Goal: Information Seeking & Learning: Compare options

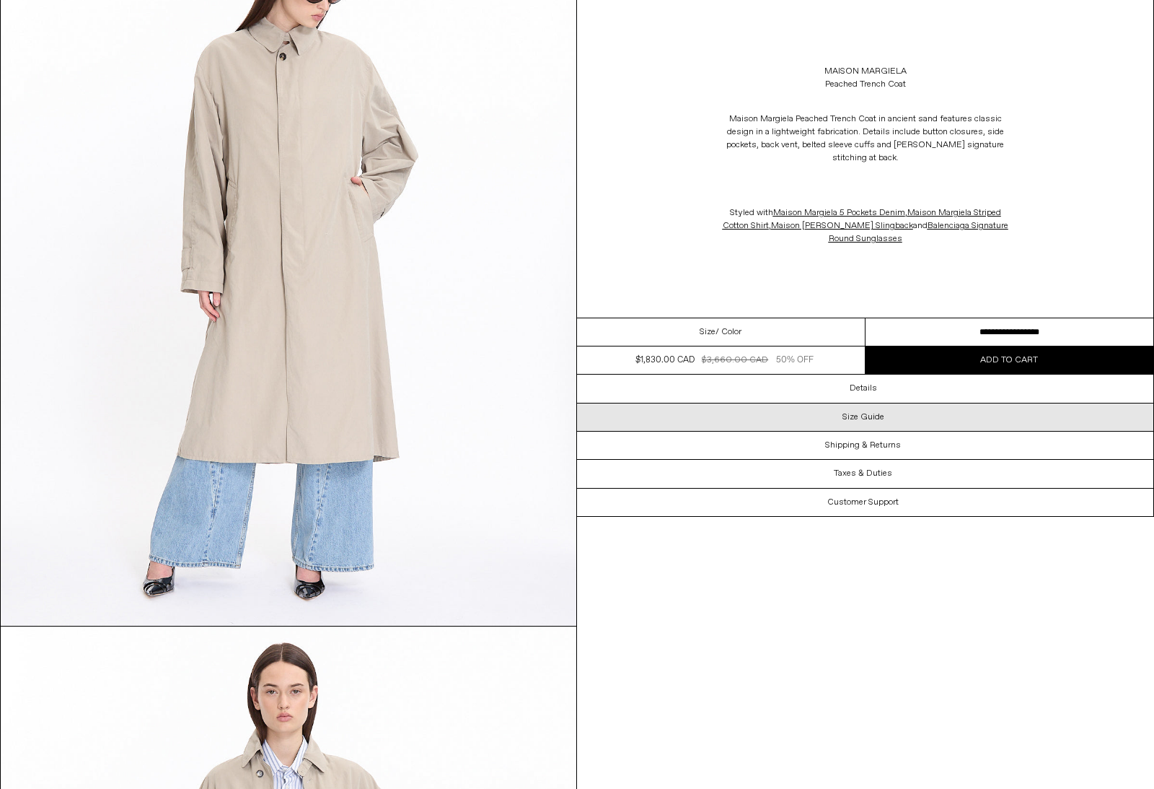
click at [890, 431] on div "Size Guide" at bounding box center [865, 416] width 577 height 27
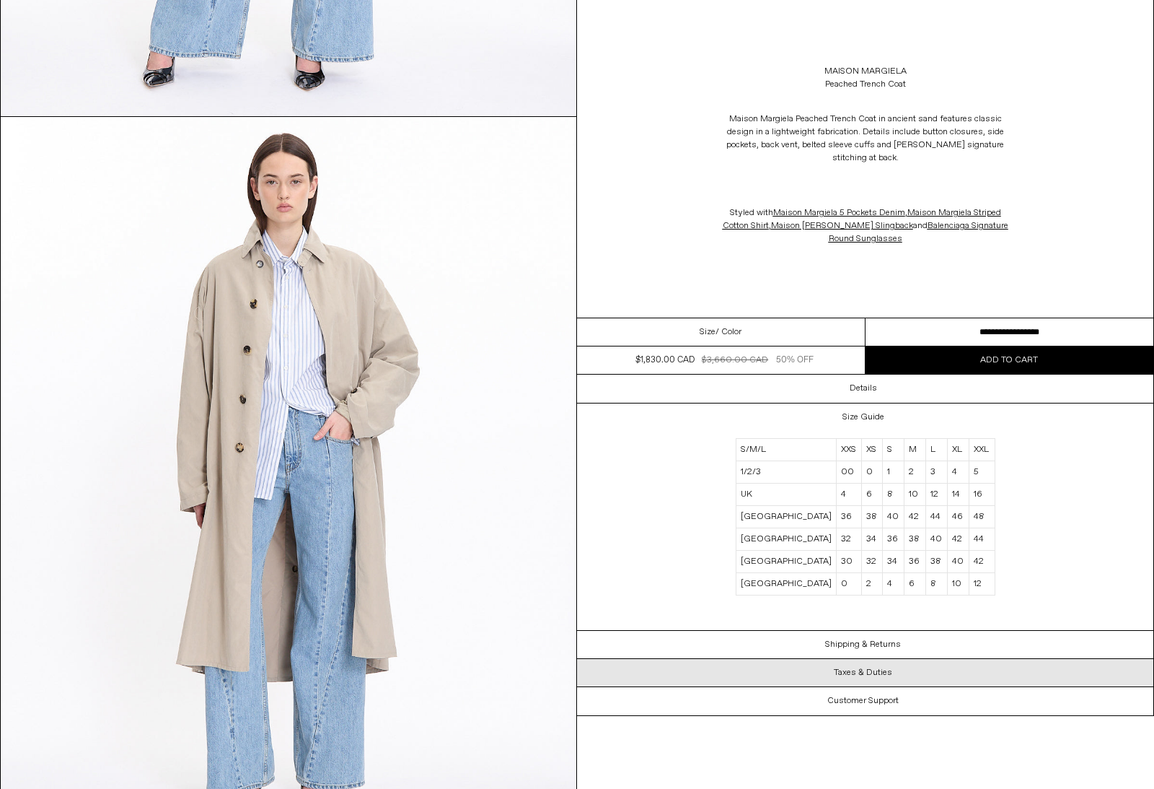
click at [885, 672] on h3 "Taxes & Duties" at bounding box center [863, 672] width 58 height 10
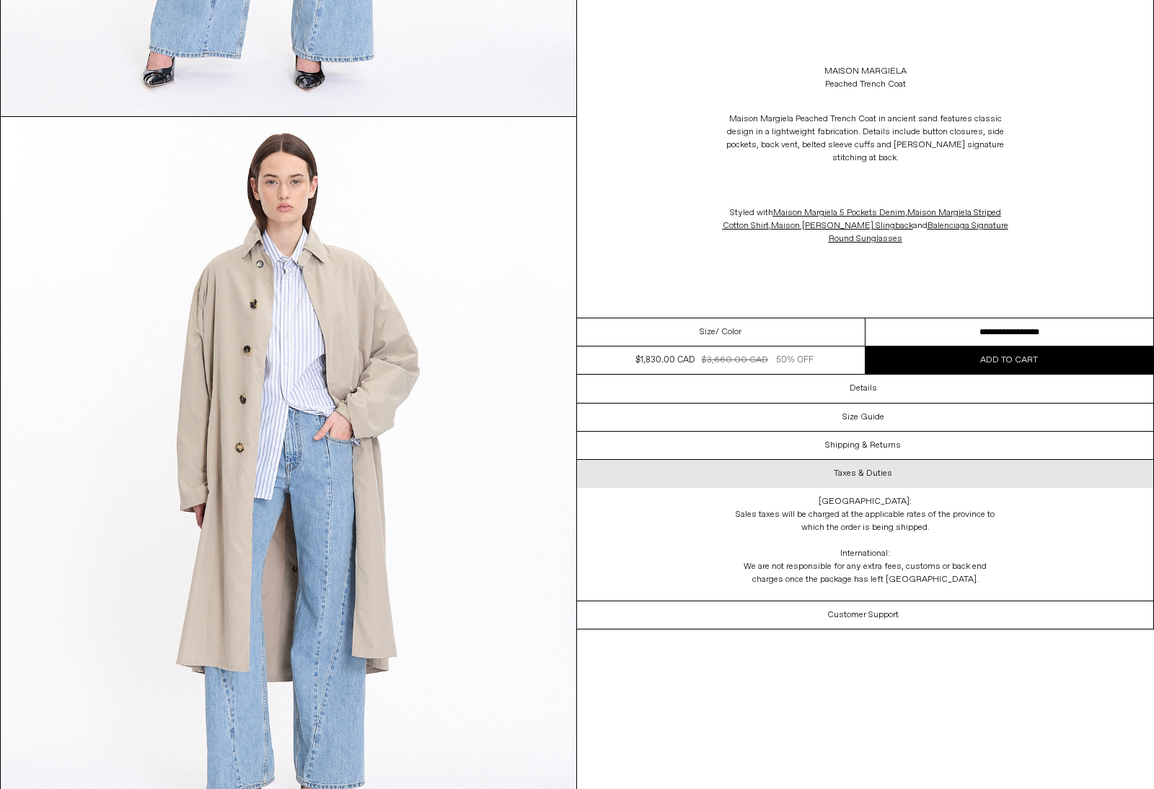
click at [885, 477] on h3 "Taxes & Duties" at bounding box center [863, 473] width 58 height 10
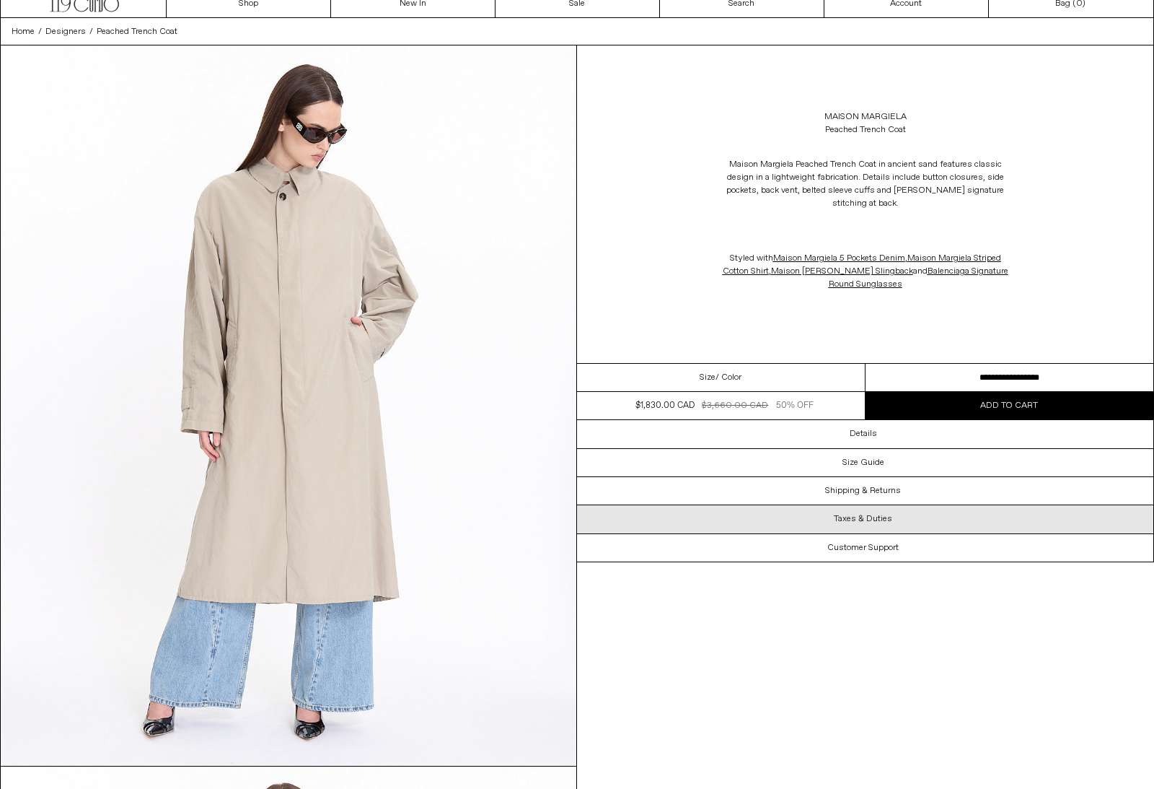
scroll to position [0, 0]
